Goal: Task Accomplishment & Management: Use online tool/utility

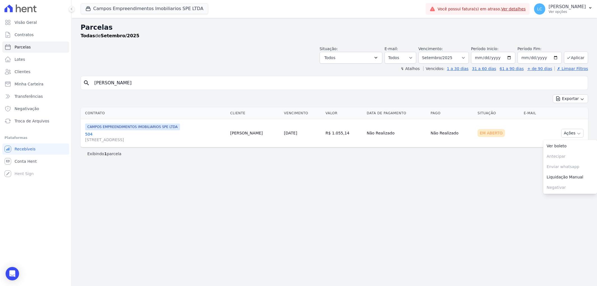
select select
click at [115, 8] on button "Campos Empreendimentos Imobiliarios SPE LTDA" at bounding box center [145, 8] width 128 height 11
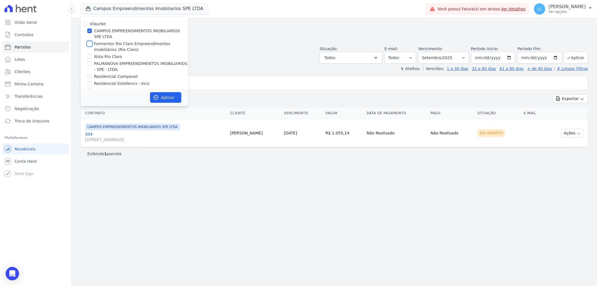
drag, startPoint x: 89, startPoint y: 45, endPoint x: 90, endPoint y: 39, distance: 5.7
click at [89, 45] on input "Formentor Rio Claro Empreendimentos Imobiliários (Rio Claro)" at bounding box center [89, 43] width 4 height 4
checkbox input "true"
click at [91, 27] on div "Vilaurbe CAMPOS EMPREENDIMENTOS IMOBILIARIOS SPE LTDA Formentor Rio Claro Empre…" at bounding box center [134, 57] width 107 height 81
click at [90, 30] on input "CAMPOS EMPREENDIMENTOS IMOBILIARIOS SPE LTDA" at bounding box center [89, 31] width 4 height 4
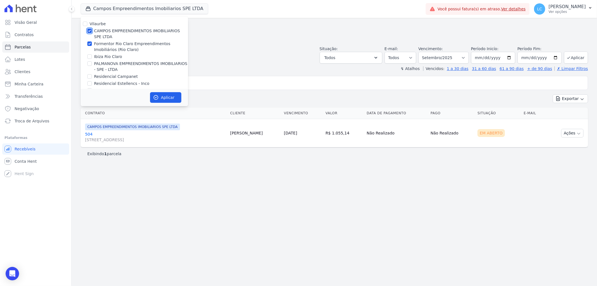
checkbox input "false"
click at [165, 99] on button "Aplicar" at bounding box center [165, 97] width 31 height 11
select select
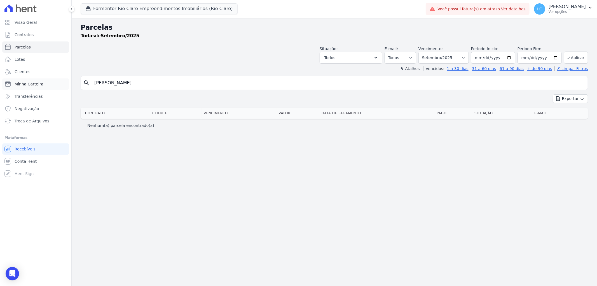
drag, startPoint x: 141, startPoint y: 83, endPoint x: 57, endPoint y: 80, distance: 83.2
click at [58, 81] on div "Visão Geral Contratos [GEOGRAPHIC_DATA] Lotes Clientes Minha Carteira Transferê…" at bounding box center [298, 143] width 597 height 286
paste input "Marina de [PERSON_NAME]"
type input "Marina de [PERSON_NAME]"
select select
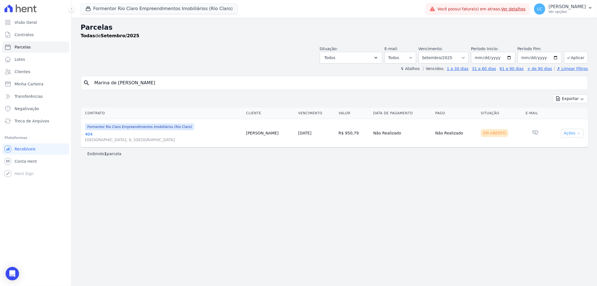
click at [575, 135] on button "Ações" at bounding box center [572, 133] width 22 height 9
click at [560, 143] on link "Ver boleto" at bounding box center [570, 146] width 54 height 10
click at [32, 23] on span "Visão Geral" at bounding box center [26, 23] width 22 height 6
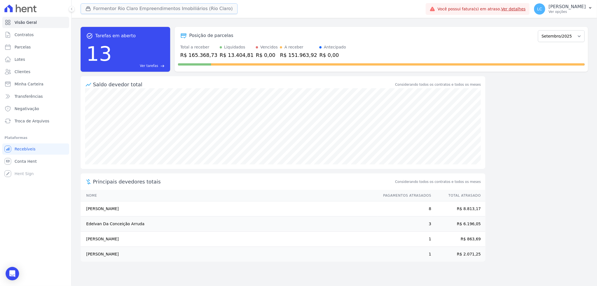
click at [123, 7] on button "Formentor Rio Claro Empreendimentos Imobiliários (Rio Claro)" at bounding box center [159, 8] width 157 height 11
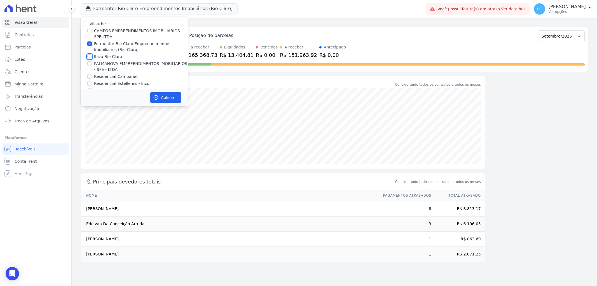
drag, startPoint x: 89, startPoint y: 58, endPoint x: 93, endPoint y: 51, distance: 8.0
click at [90, 58] on input "Ibiza Rio Claro" at bounding box center [89, 56] width 4 height 4
checkbox input "true"
click at [90, 43] on input "Formentor Rio Claro Empreendimentos Imobiliários (Rio Claro)" at bounding box center [89, 43] width 4 height 4
checkbox input "false"
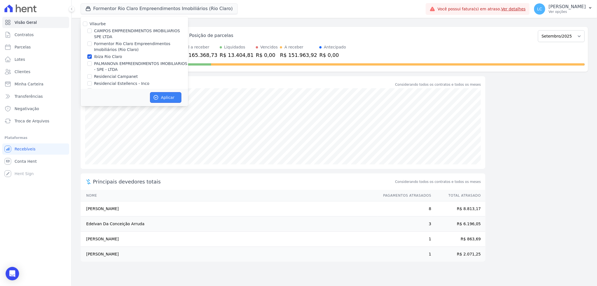
click at [170, 99] on button "Aplicar" at bounding box center [165, 97] width 31 height 11
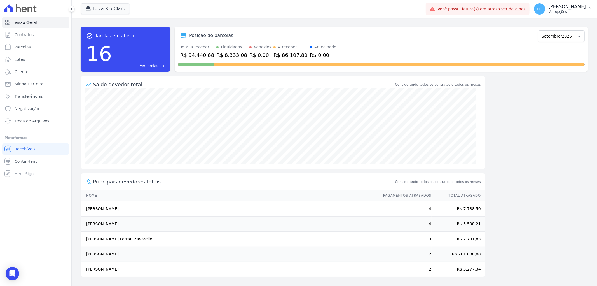
click at [537, 7] on span "LC" at bounding box center [539, 9] width 5 height 4
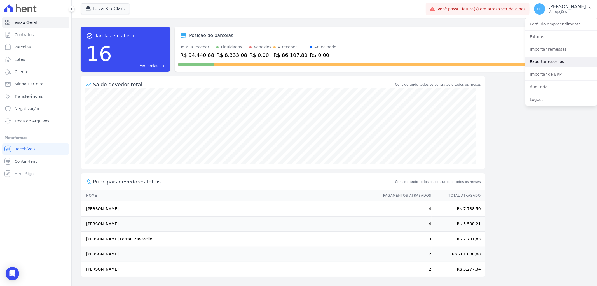
click at [536, 63] on link "Exportar retornos" at bounding box center [561, 62] width 72 height 10
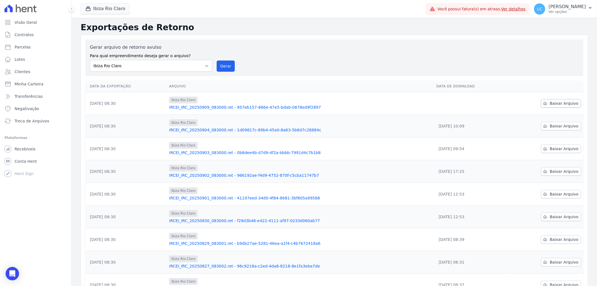
click at [550, 104] on span "Baixar Arquivo" at bounding box center [564, 103] width 29 height 6
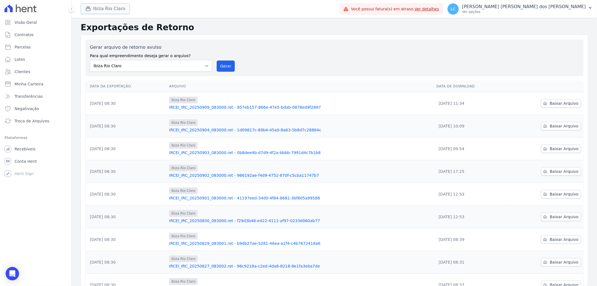
click at [111, 9] on button "Ibiza Rio Claro" at bounding box center [105, 8] width 49 height 11
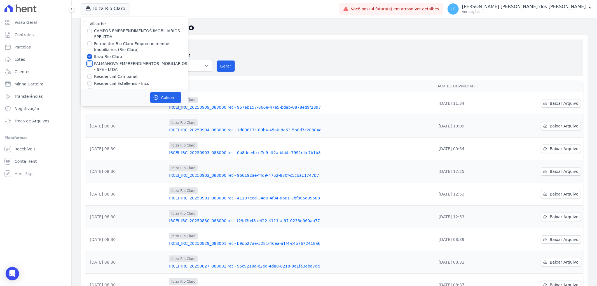
click at [90, 65] on input "PALMANOVA EMPREENDIMENTOS IMOBILIARIOS - SPE - LTDA" at bounding box center [89, 63] width 4 height 4
checkbox input "true"
click at [89, 57] on input "Ibiza Rio Claro" at bounding box center [89, 56] width 4 height 4
checkbox input "false"
click at [153, 94] on button "Aplicar" at bounding box center [165, 97] width 31 height 11
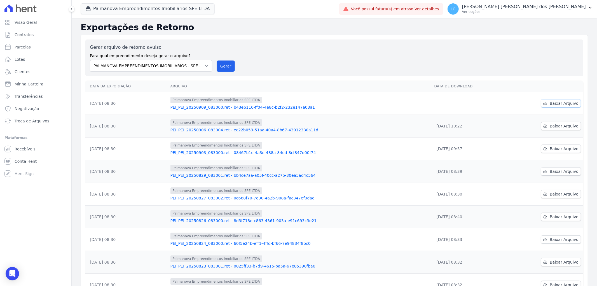
click at [560, 104] on span "Baixar Arquivo" at bounding box center [564, 103] width 29 height 6
click at [136, 6] on button "Palmanova Empreendimentos Imobiliarios SPE LTDA" at bounding box center [148, 8] width 134 height 11
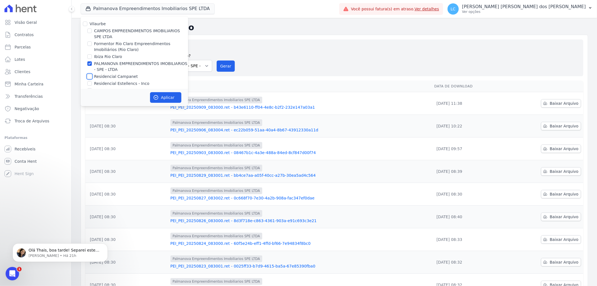
drag, startPoint x: 90, startPoint y: 76, endPoint x: 93, endPoint y: 67, distance: 8.9
click at [90, 76] on input "Residencial Campanet" at bounding box center [89, 76] width 4 height 4
checkbox input "true"
drag, startPoint x: 89, startPoint y: 62, endPoint x: 93, endPoint y: 62, distance: 4.5
click at [92, 62] on input "PALMANOVA EMPREENDIMENTOS IMOBILIARIOS - SPE - LTDA" at bounding box center [89, 63] width 4 height 4
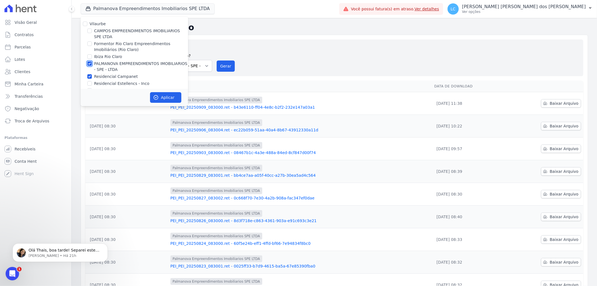
checkbox input "false"
click at [157, 95] on icon "button" at bounding box center [156, 98] width 6 height 6
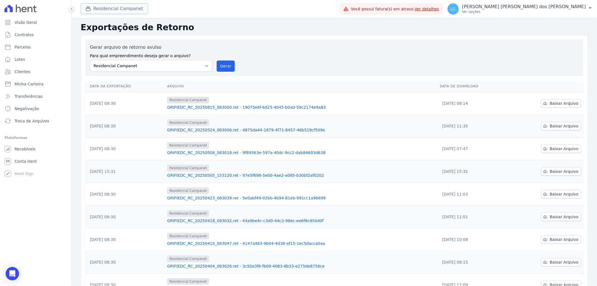
click at [118, 11] on button "Residencial Campanet" at bounding box center [114, 8] width 67 height 11
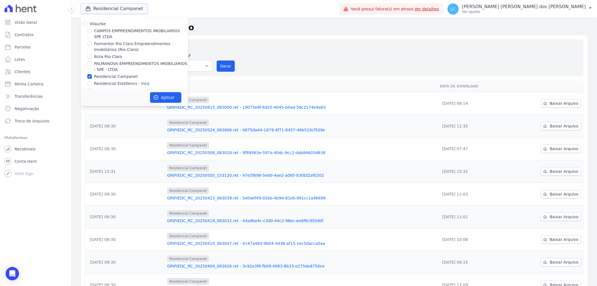
scroll to position [9, 0]
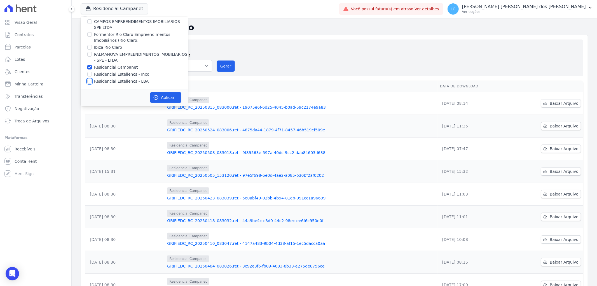
click at [91, 80] on input "Residencial Estellencs - LBA" at bounding box center [89, 81] width 4 height 4
checkbox input "true"
click at [89, 67] on input "Residencial Campanet" at bounding box center [89, 67] width 4 height 4
checkbox input "false"
click at [172, 98] on button "Aplicar" at bounding box center [165, 97] width 31 height 11
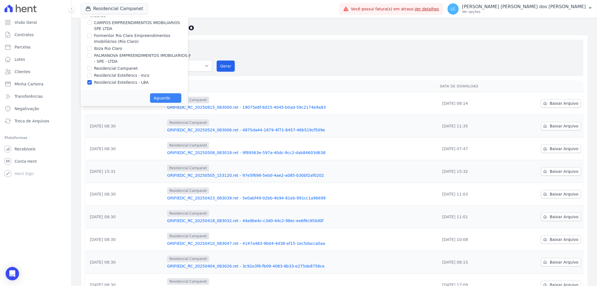
scroll to position [8, 0]
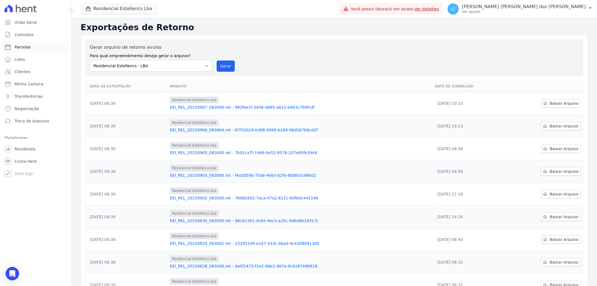
click at [26, 46] on span "Parcelas" at bounding box center [23, 47] width 16 height 6
select select
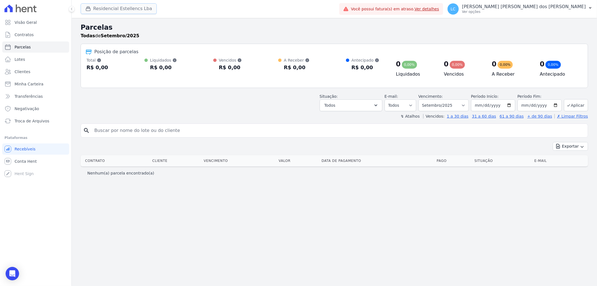
click at [102, 9] on button "Residencial Estellencs Lba" at bounding box center [119, 8] width 76 height 11
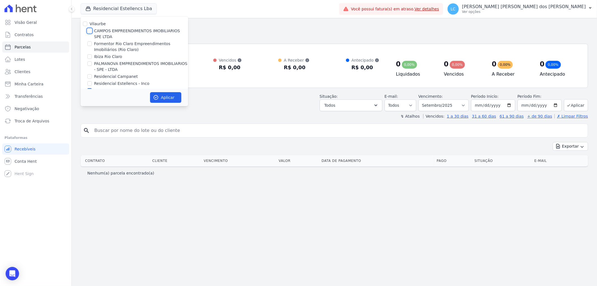
click at [90, 30] on input "CAMPOS EMPREENDIMENTOS IMOBILIARIOS SPE LTDA" at bounding box center [89, 31] width 4 height 4
checkbox input "true"
click at [163, 99] on button "Aplicar" at bounding box center [165, 97] width 31 height 11
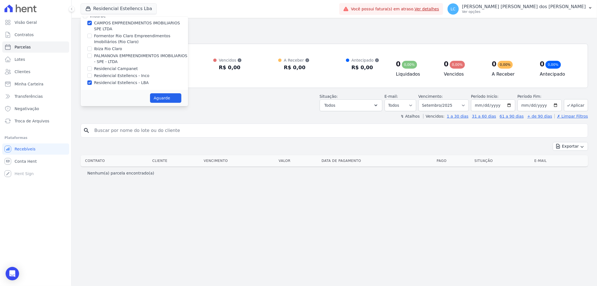
select select
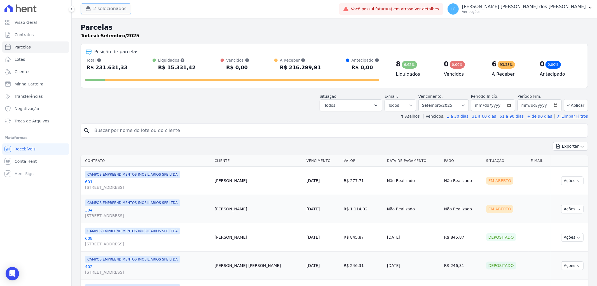
click at [106, 7] on button "2 selecionados" at bounding box center [106, 8] width 51 height 11
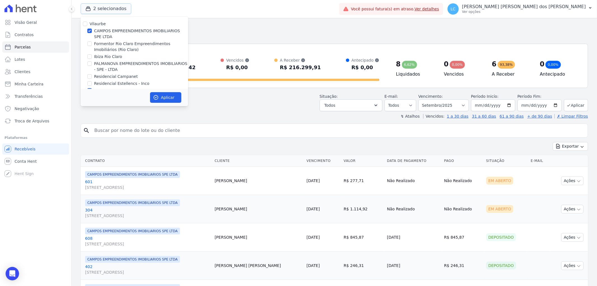
scroll to position [9, 0]
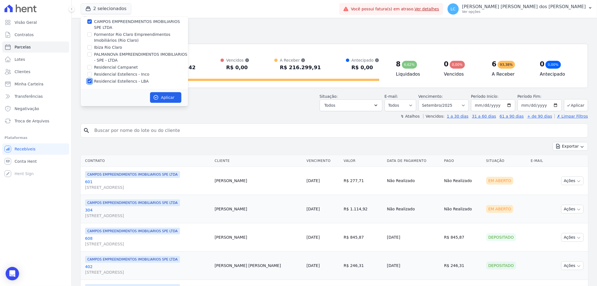
click at [90, 79] on input "Residencial Estellencs - LBA" at bounding box center [89, 81] width 4 height 4
checkbox input "false"
click at [167, 97] on button "Aplicar" at bounding box center [165, 97] width 31 height 11
select select
